Goal: Information Seeking & Learning: Learn about a topic

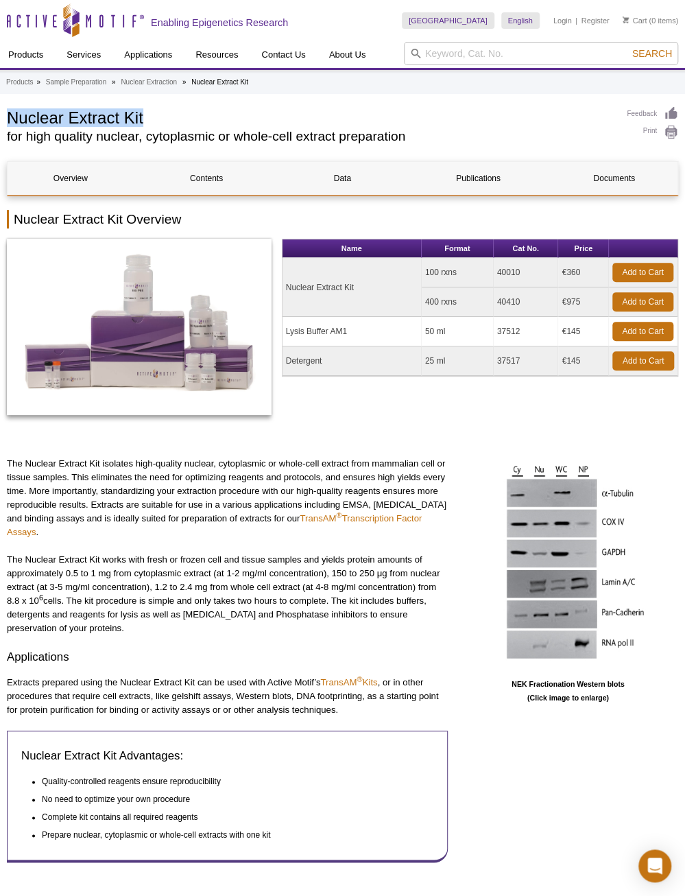
drag, startPoint x: 7, startPoint y: 115, endPoint x: 147, endPoint y: 119, distance: 140.0
click at [147, 119] on h1 "Nuclear Extract Kit" at bounding box center [310, 116] width 606 height 21
click at [319, 285] on td "Nuclear Extract Kit" at bounding box center [352, 287] width 139 height 59
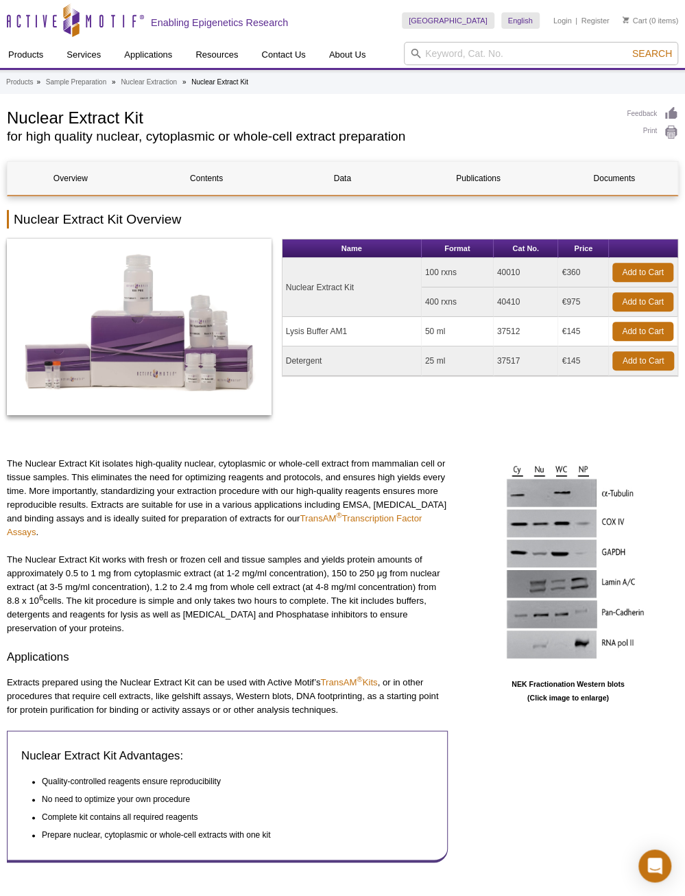
click at [319, 285] on td "Nuclear Extract Kit" at bounding box center [352, 287] width 139 height 59
copy tr "Nuclear Extract Kit"
